Goal: Transaction & Acquisition: Register for event/course

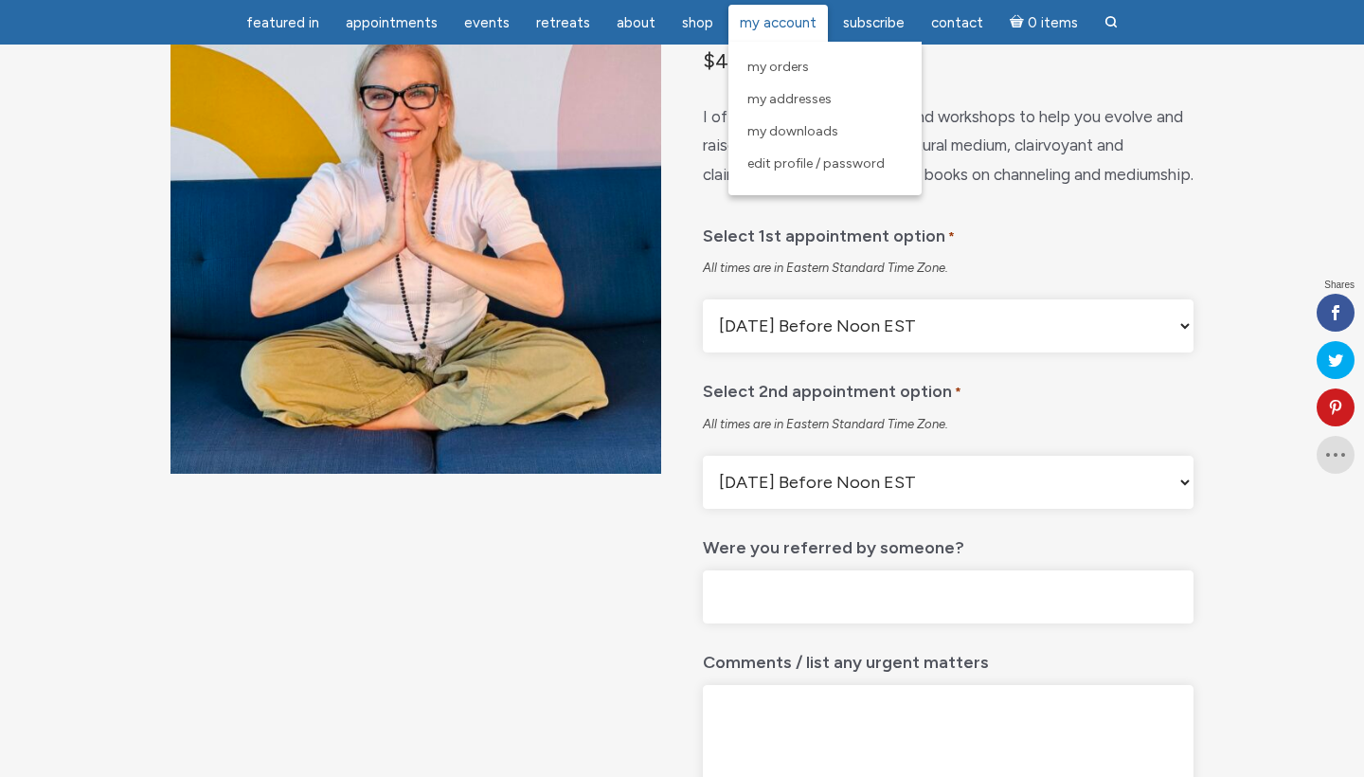
scroll to position [208, 0]
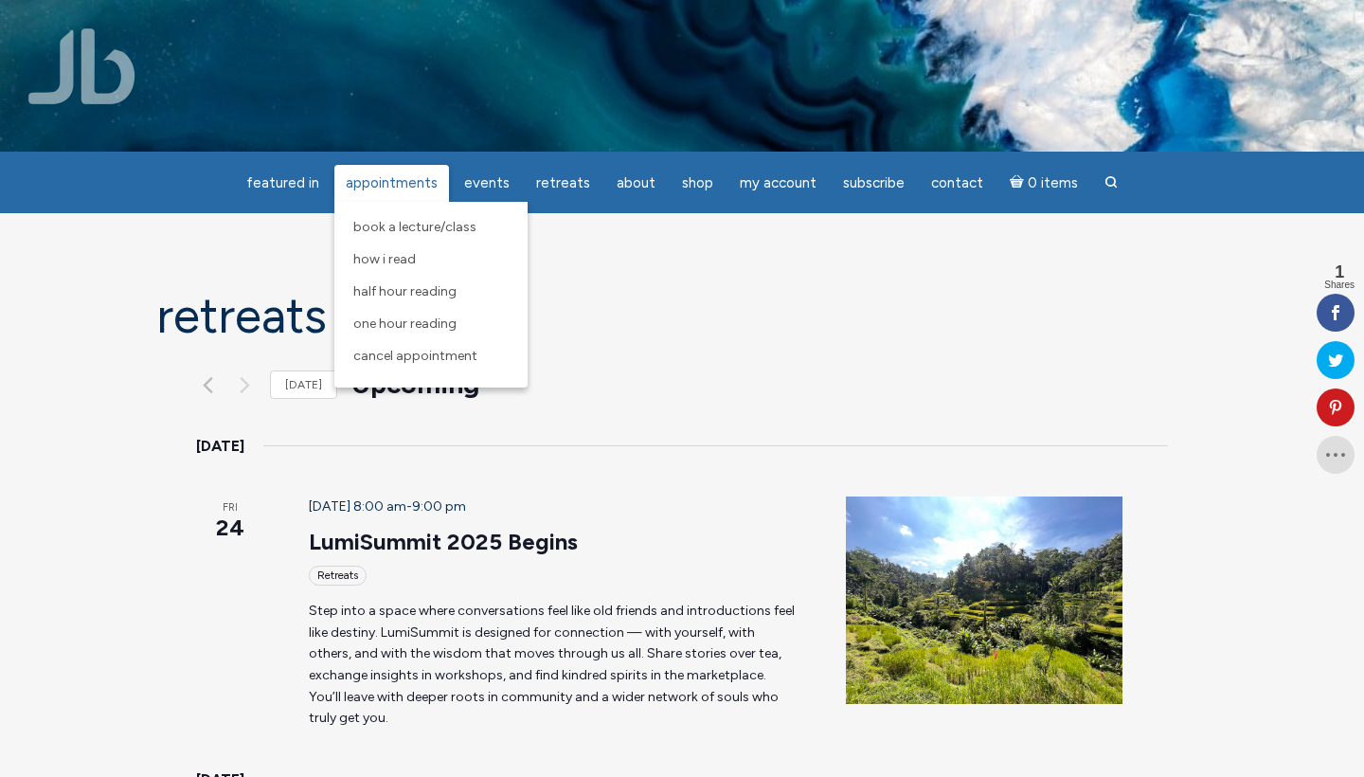
click at [384, 181] on span "Appointments" at bounding box center [392, 182] width 92 height 17
click at [392, 224] on span "Book a Lecture/Class" at bounding box center [414, 227] width 123 height 16
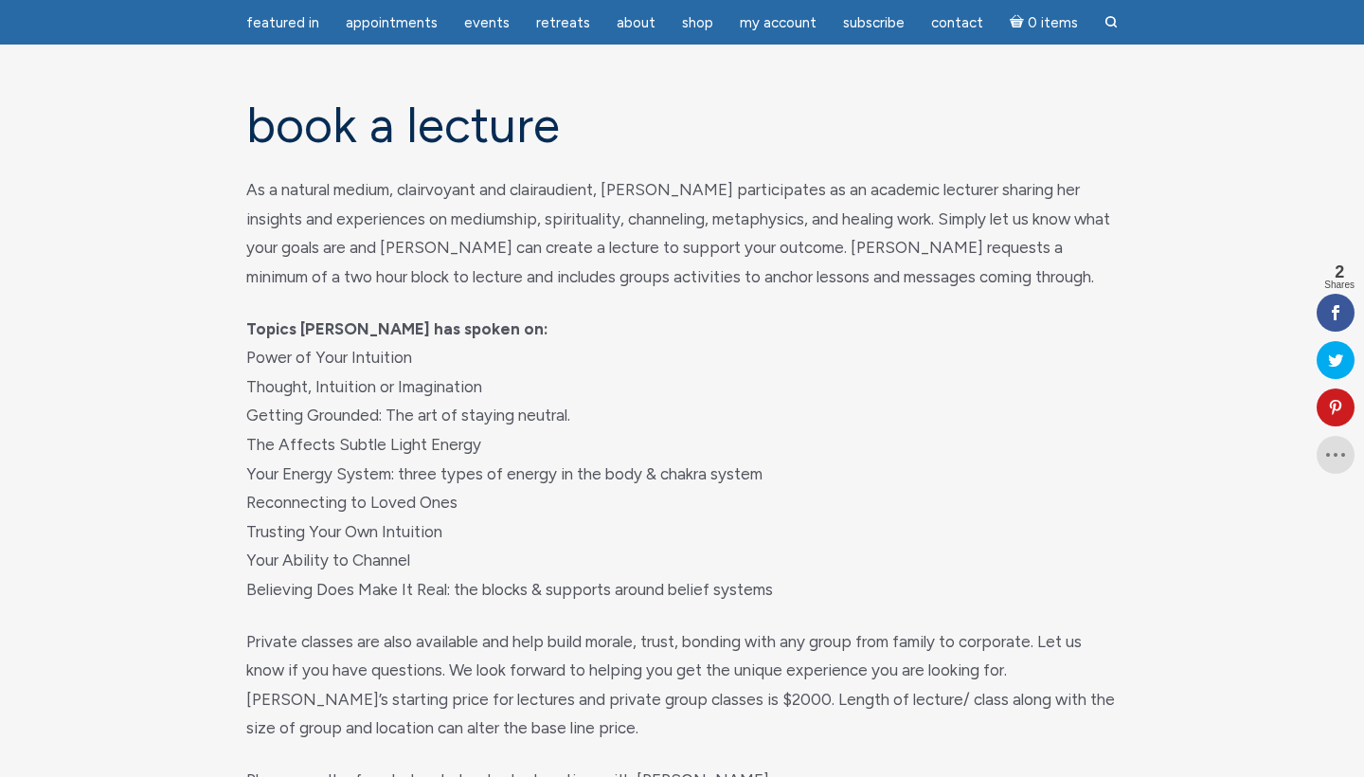
scroll to position [127, 0]
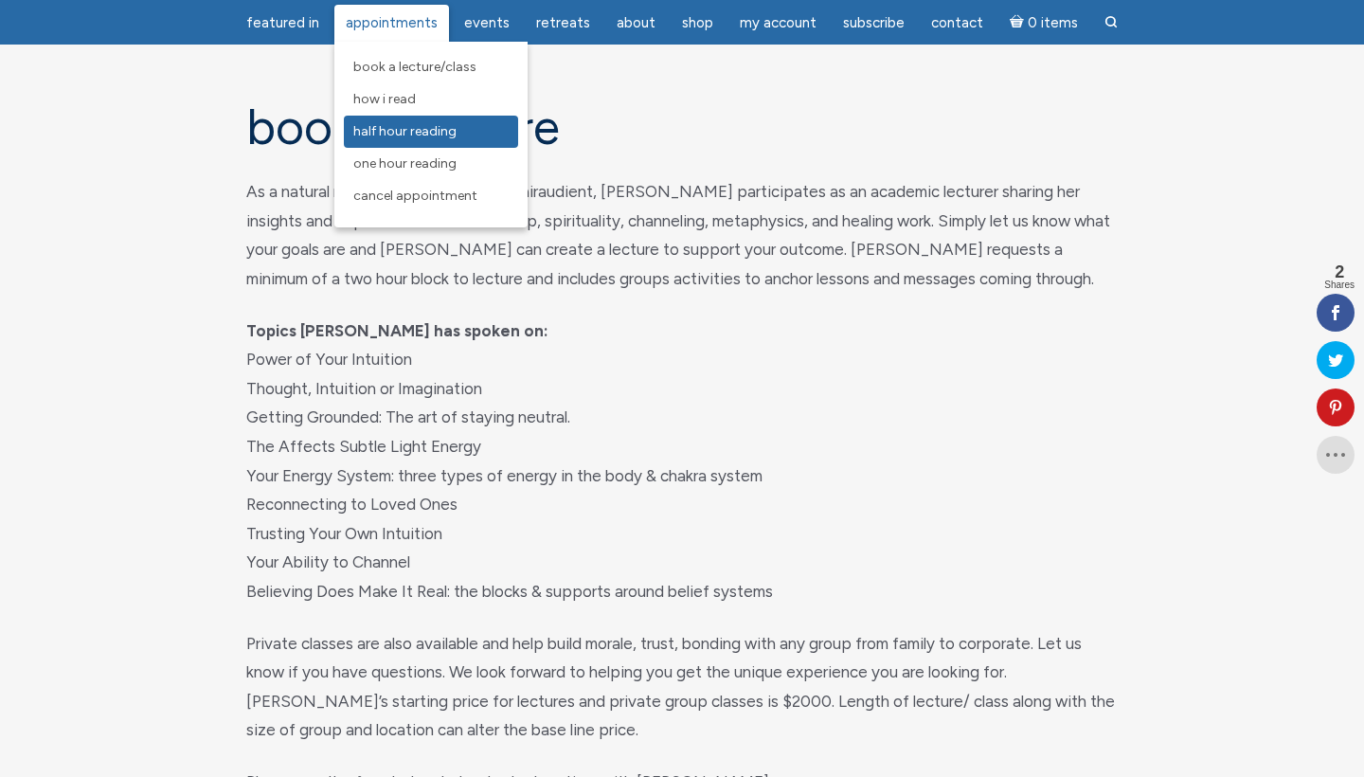
click at [405, 136] on span "Half Hour Reading" at bounding box center [404, 131] width 103 height 16
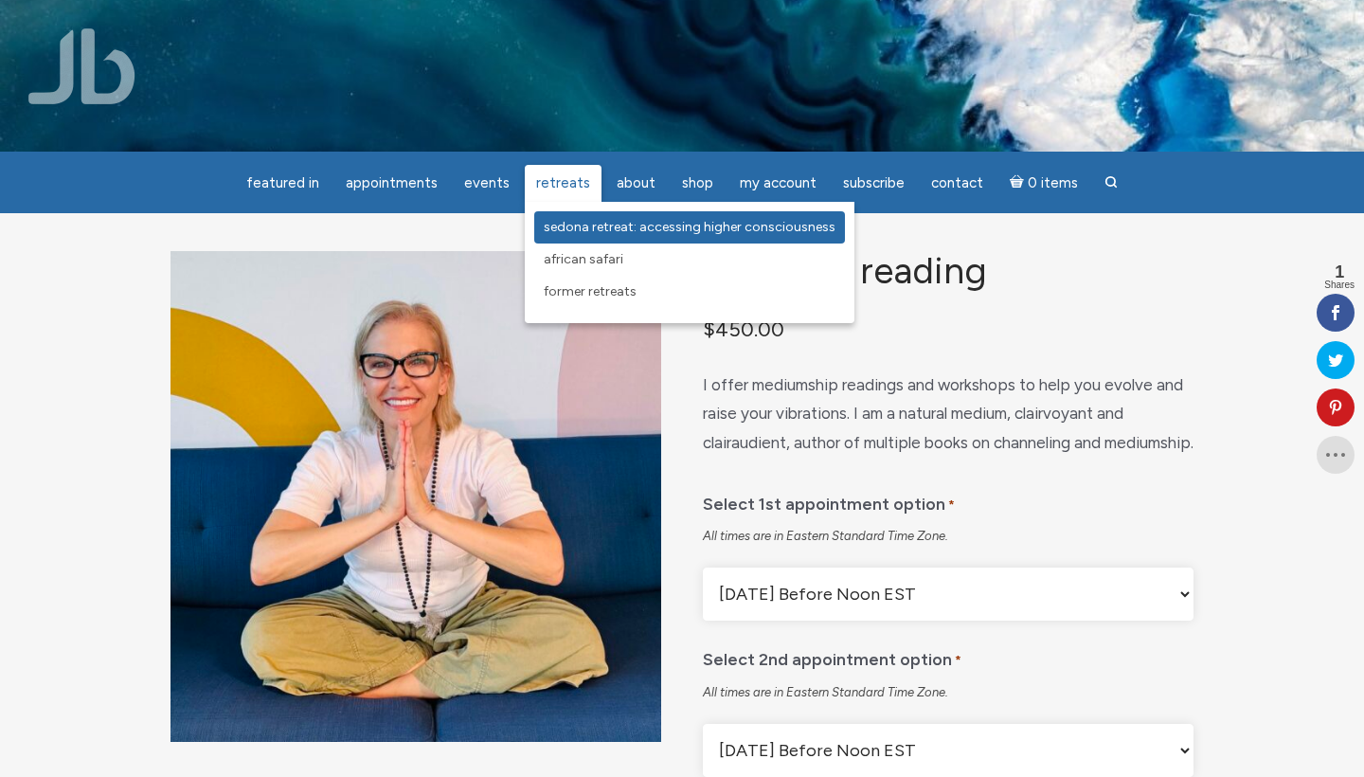
click at [557, 232] on span "Sedona Retreat: Accessing Higher Consciousness" at bounding box center [690, 227] width 292 height 16
